Goal: Transaction & Acquisition: Download file/media

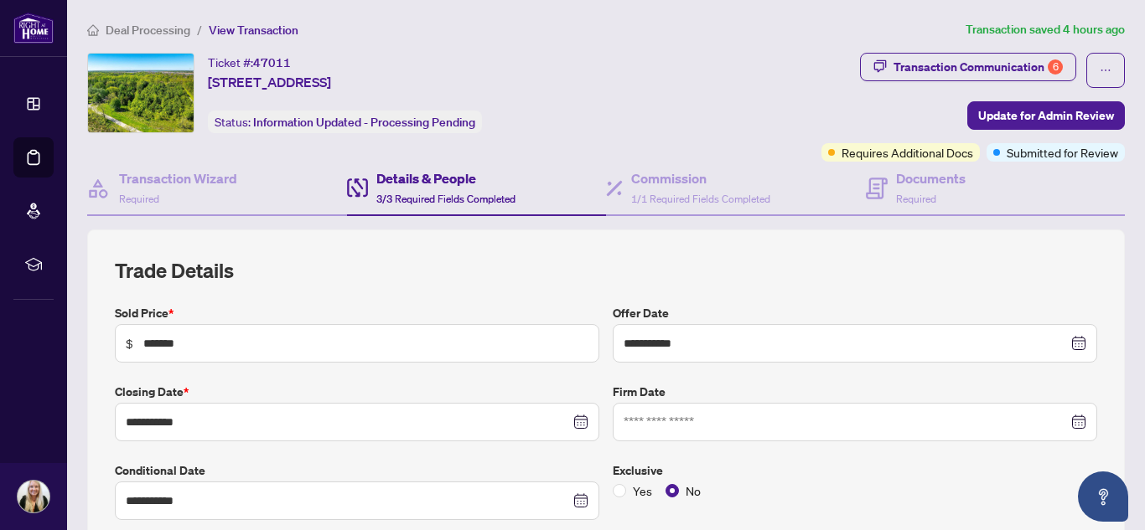
scroll to position [54, 0]
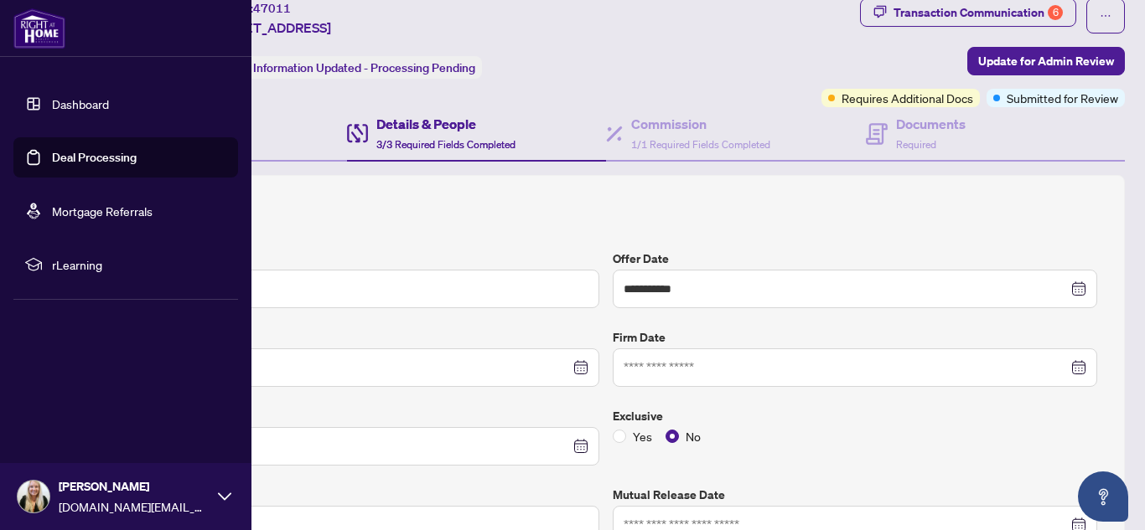
click at [75, 106] on link "Dashboard" at bounding box center [80, 103] width 57 height 15
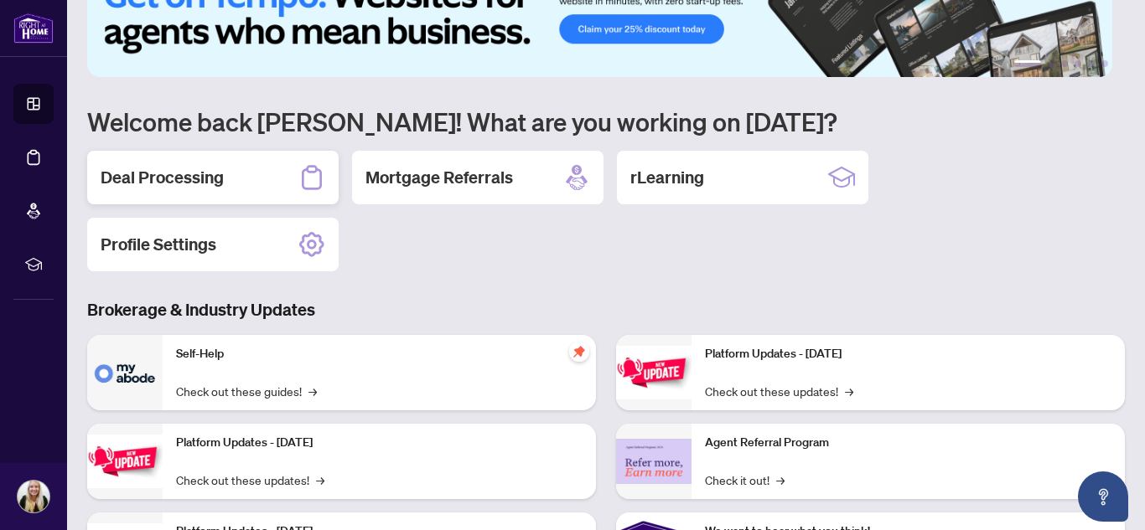
click at [272, 168] on div "Deal Processing" at bounding box center [212, 178] width 251 height 54
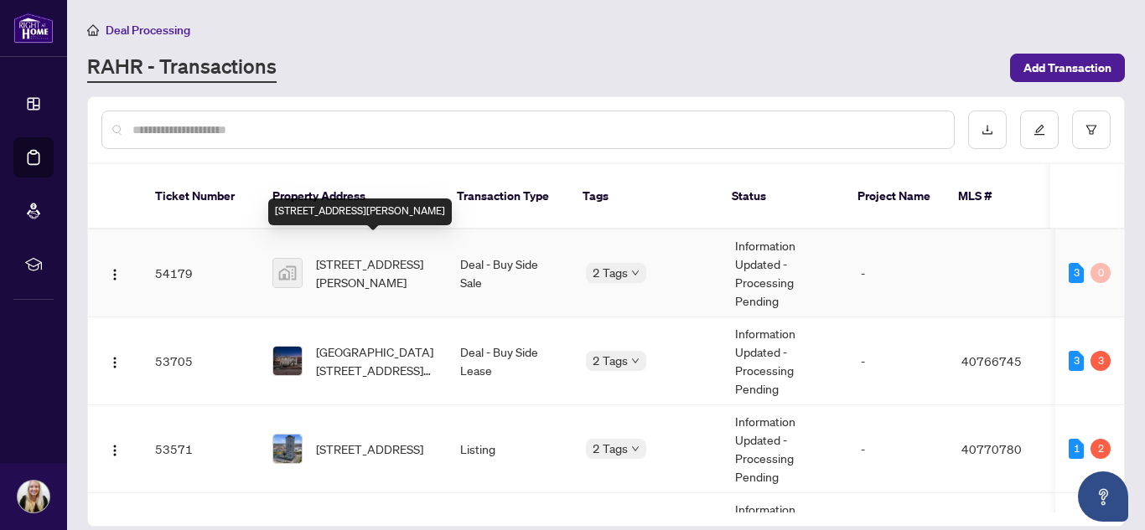
click at [352, 261] on span "[STREET_ADDRESS][PERSON_NAME]" at bounding box center [374, 273] width 117 height 37
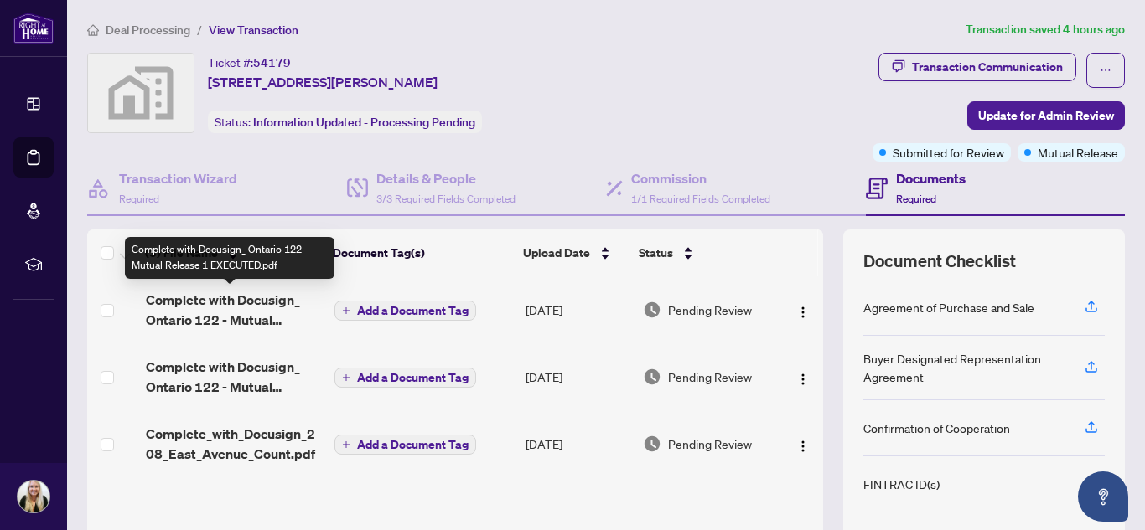
click at [228, 318] on span "Complete with Docusign_ Ontario 122 - Mutual Release 1 EXECUTED.pdf" at bounding box center [234, 310] width 176 height 40
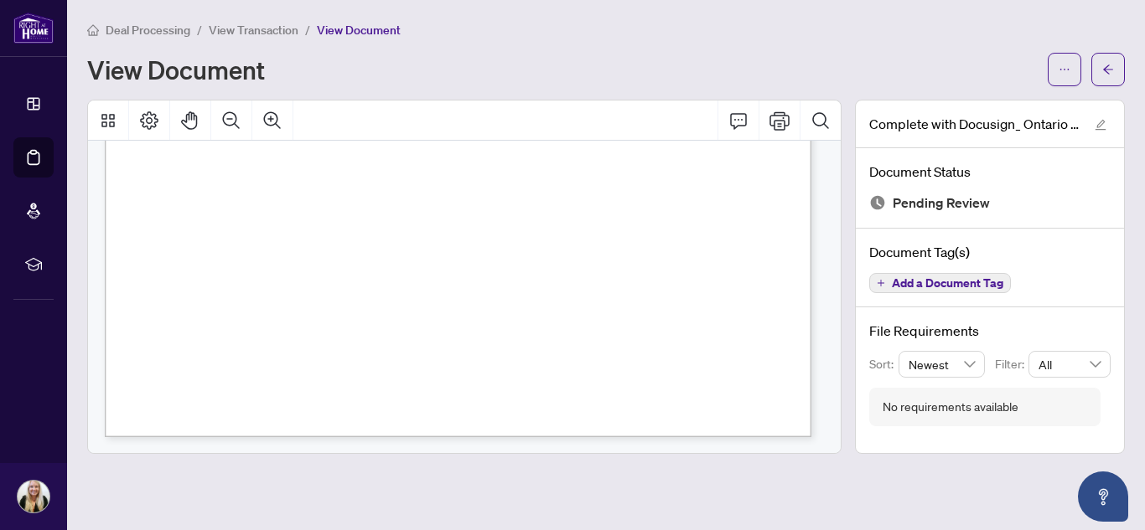
scroll to position [635, 0]
click at [1052, 84] on button "button" at bounding box center [1064, 70] width 34 height 34
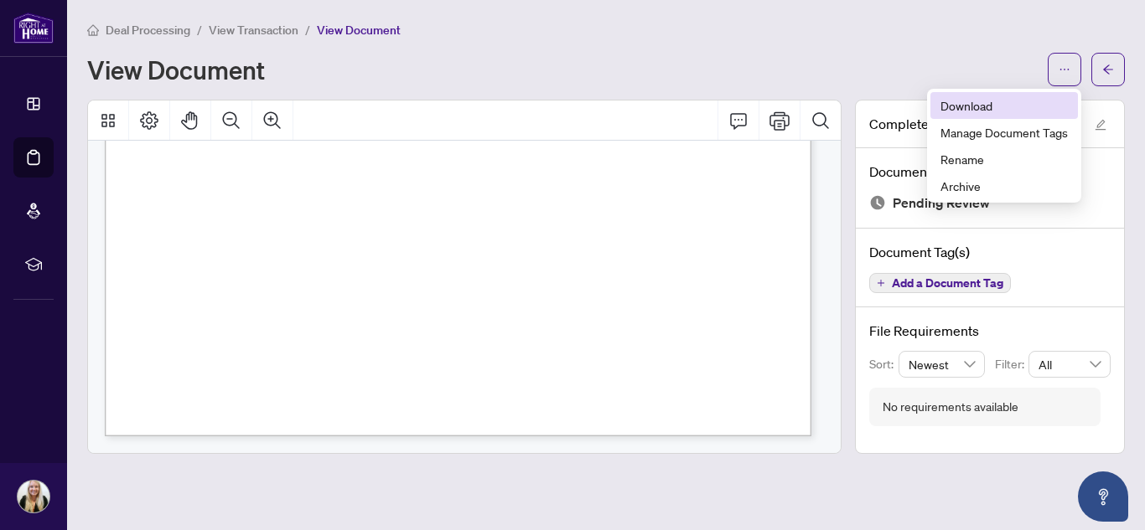
click at [985, 111] on span "Download" at bounding box center [1003, 105] width 127 height 18
